Goal: Information Seeking & Learning: Check status

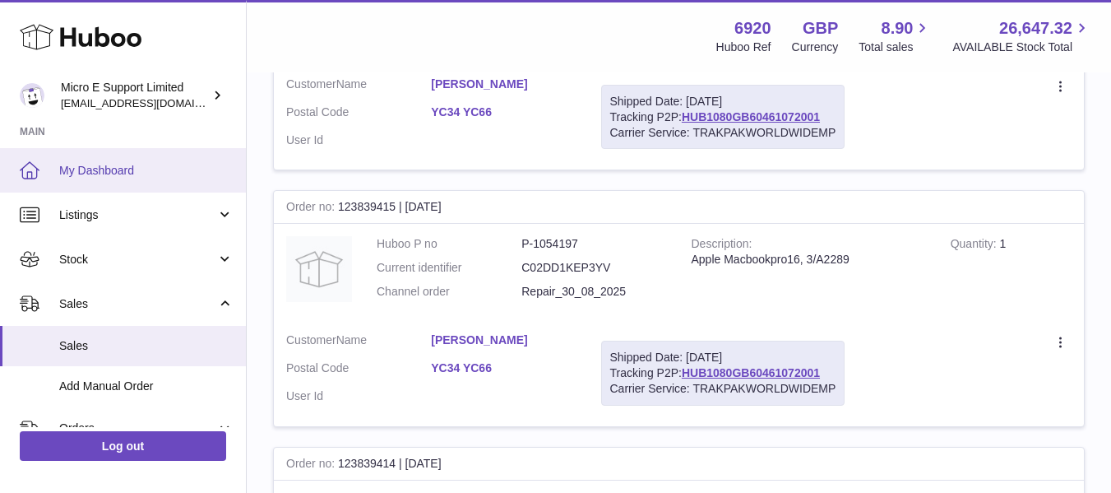
click at [111, 178] on span "My Dashboard" at bounding box center [146, 171] width 174 height 16
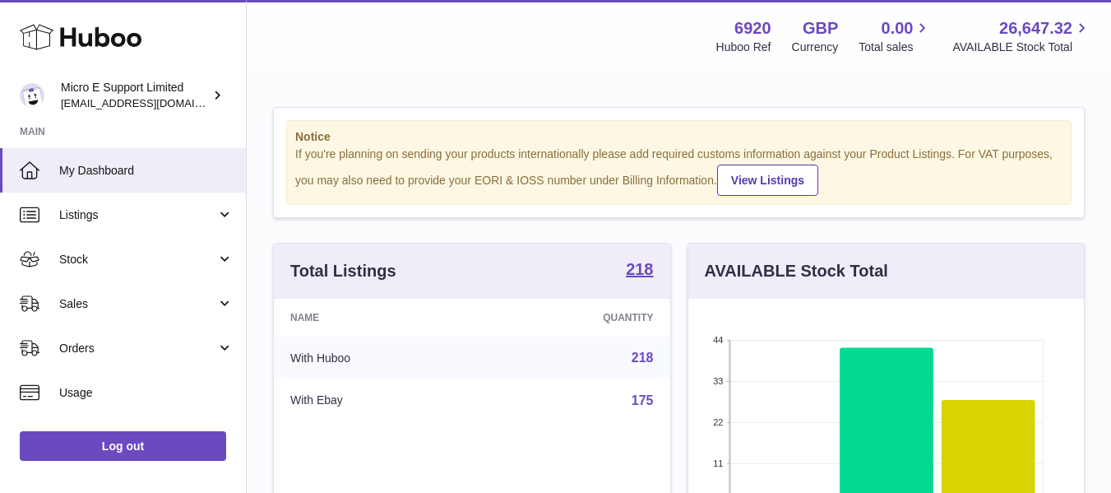
scroll to position [257, 396]
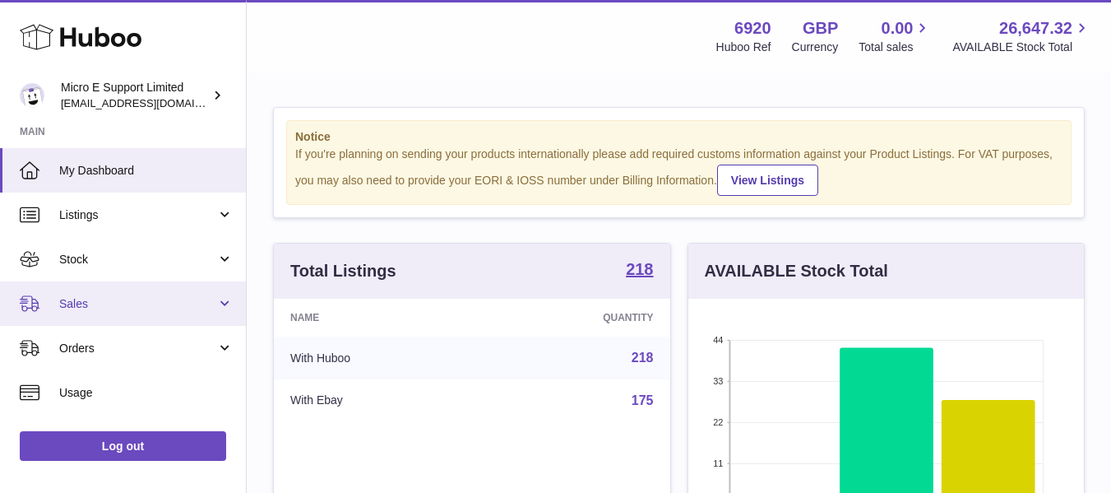
click at [197, 312] on link "Sales" at bounding box center [123, 303] width 246 height 44
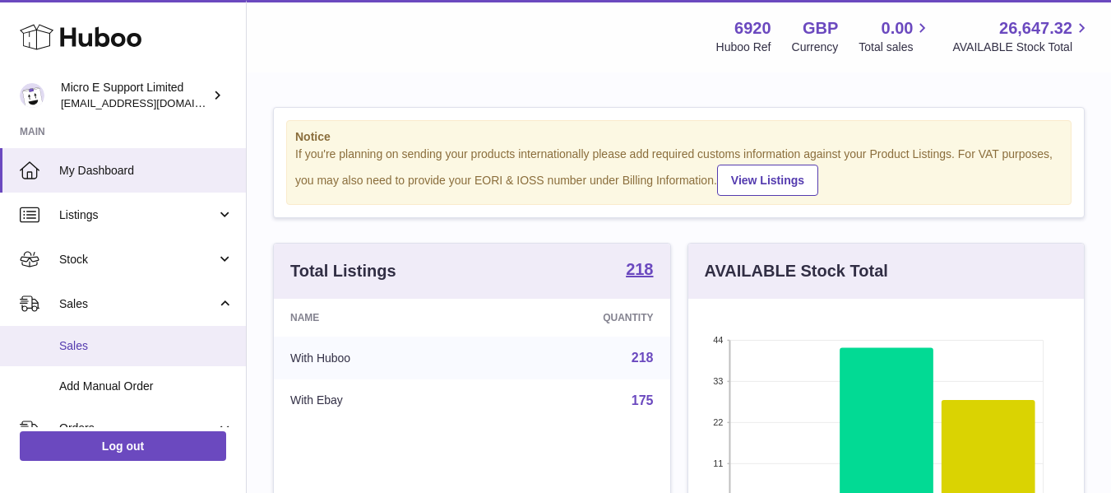
click at [89, 351] on span "Sales" at bounding box center [146, 346] width 174 height 16
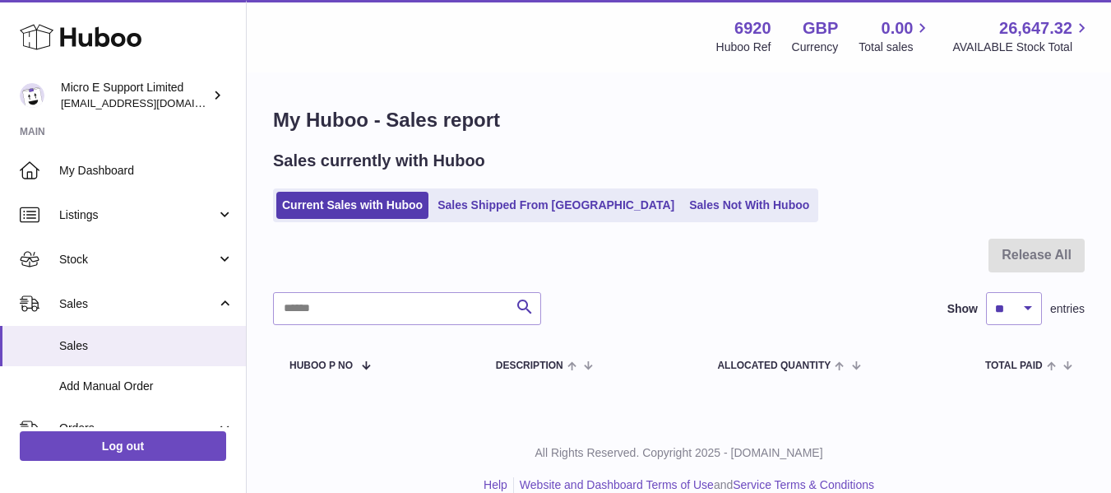
click at [830, 268] on div at bounding box center [679, 265] width 812 height 53
click at [684, 210] on link "Sales Not With Huboo" at bounding box center [750, 205] width 132 height 27
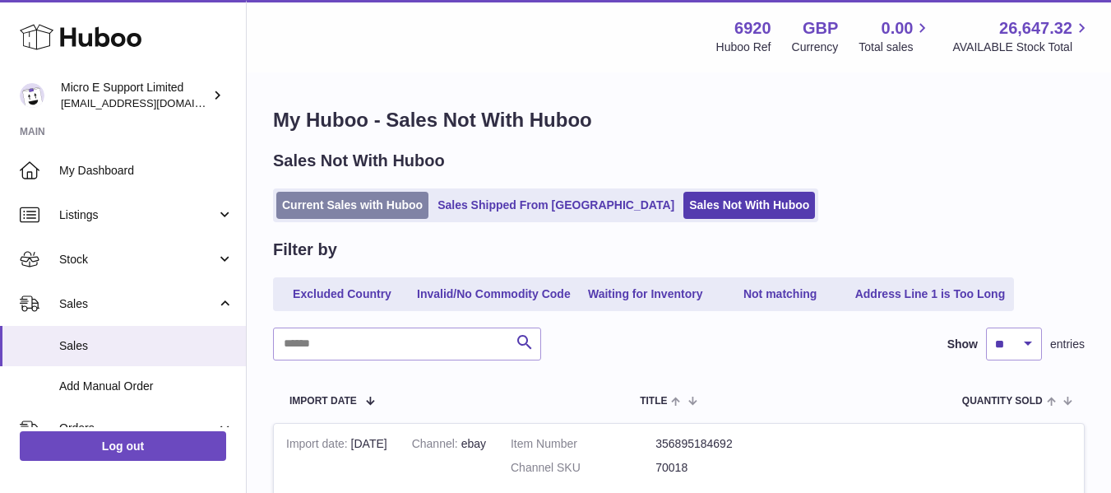
click at [364, 200] on link "Current Sales with Huboo" at bounding box center [352, 205] width 152 height 27
